Goal: Transaction & Acquisition: Purchase product/service

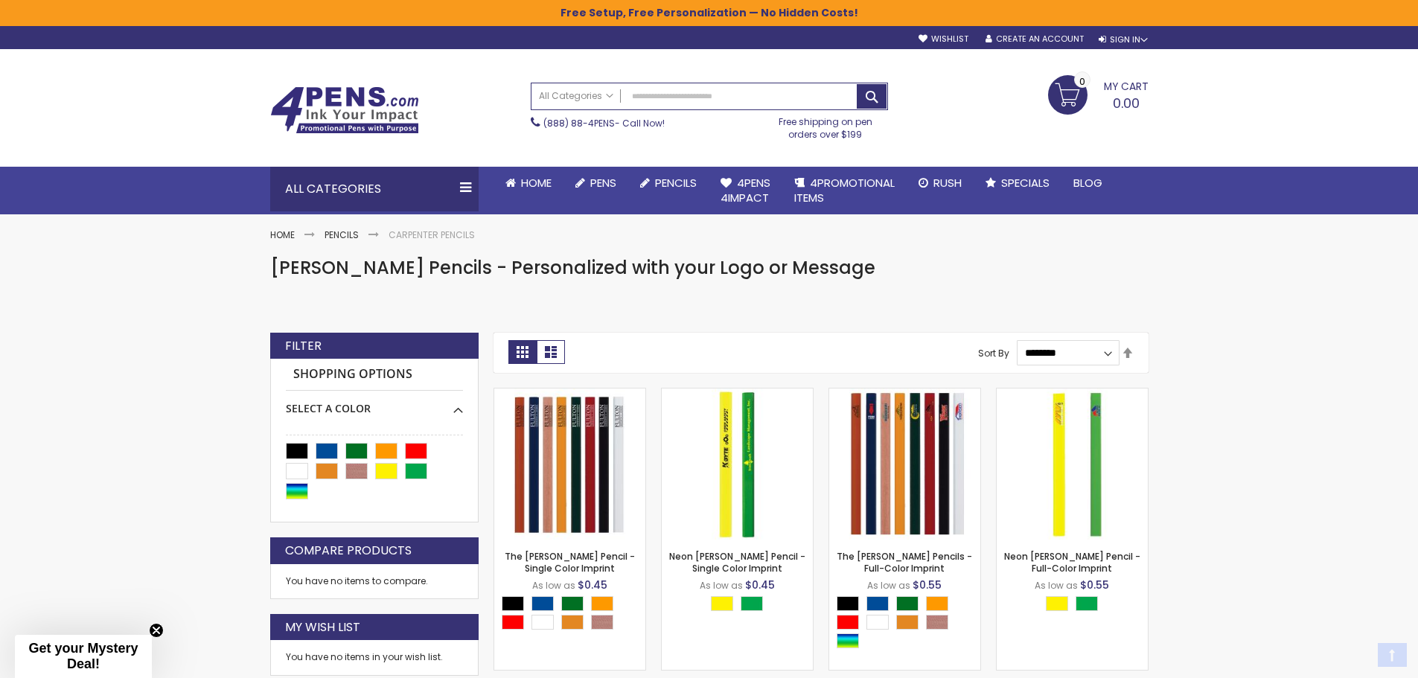
scroll to position [223, 0]
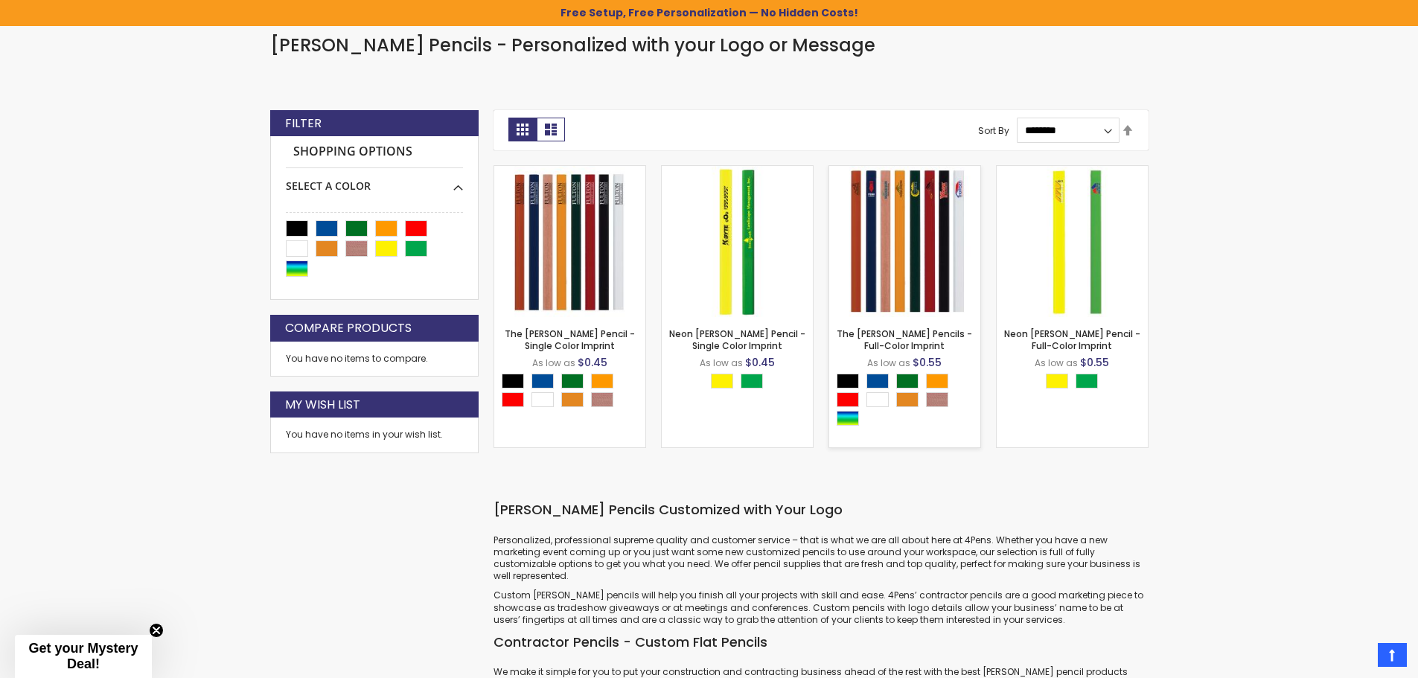
click at [821, 281] on li "The [PERSON_NAME] Pencils - Full-Color Imprint As low as $0.55 - ***" at bounding box center [904, 306] width 167 height 283
click at [855, 269] on img at bounding box center [904, 241] width 151 height 151
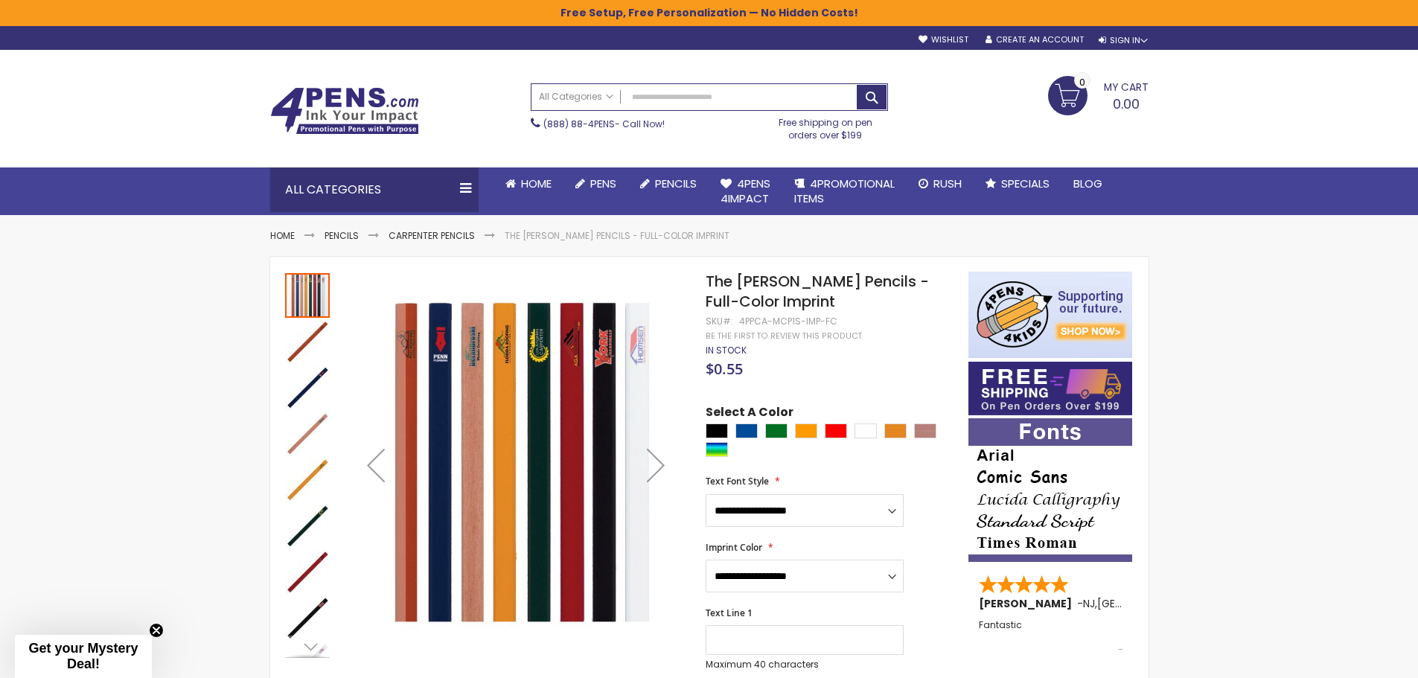
click at [657, 468] on div "Next" at bounding box center [656, 465] width 60 height 60
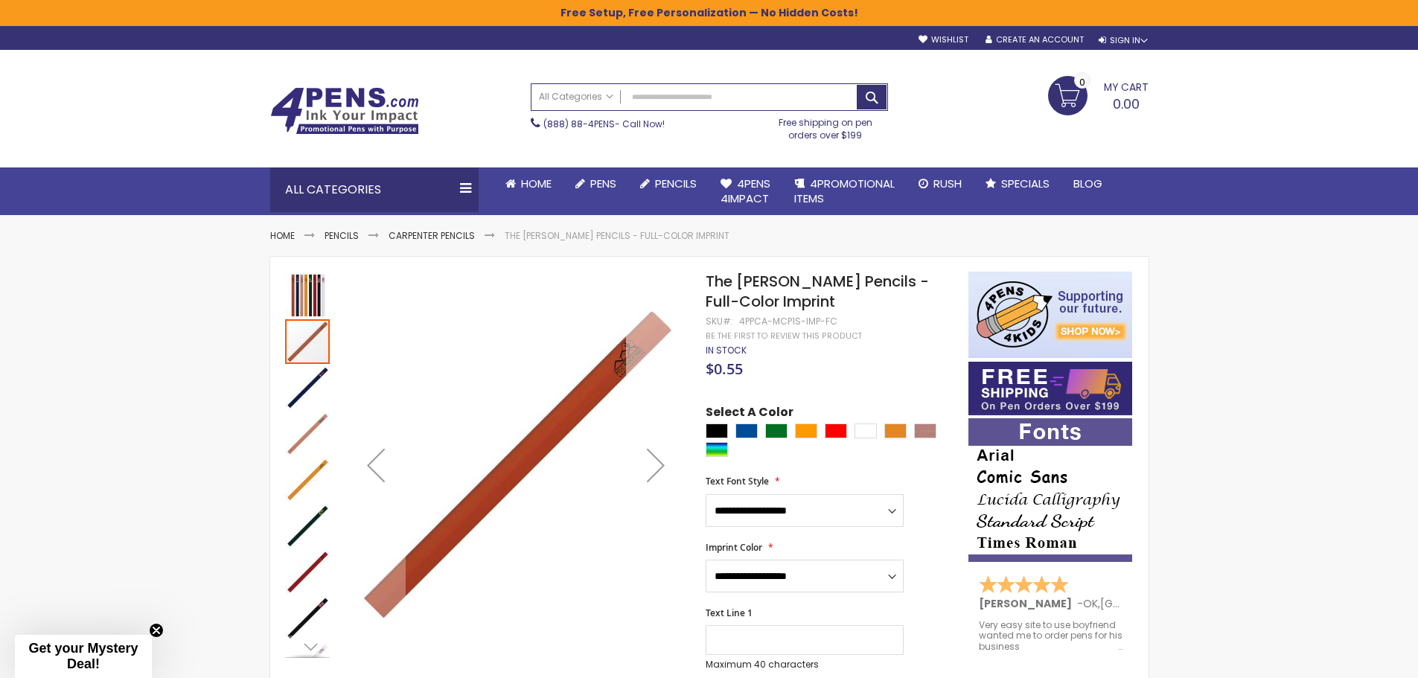
click at [657, 468] on div "Next" at bounding box center [656, 465] width 60 height 60
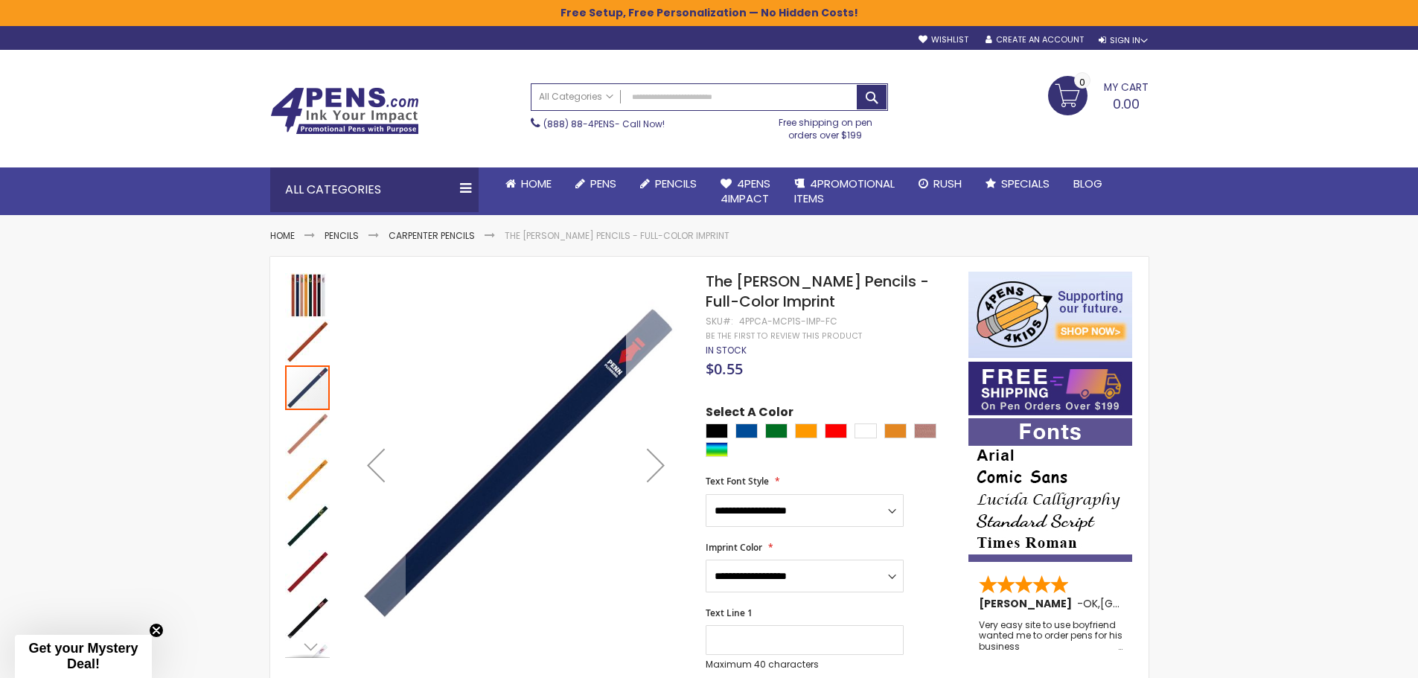
click at [657, 468] on div "Next" at bounding box center [656, 465] width 60 height 60
